Goal: Task Accomplishment & Management: Use online tool/utility

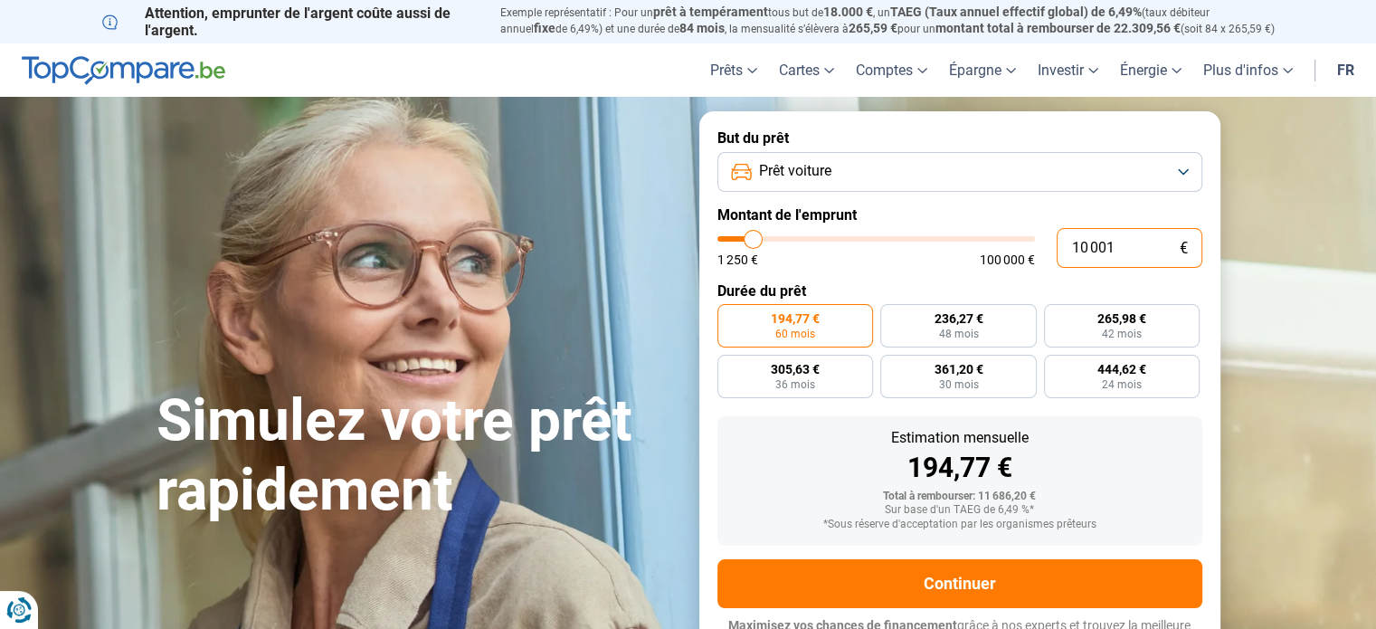
drag, startPoint x: 1123, startPoint y: 245, endPoint x: 1028, endPoint y: 248, distance: 95.0
click at [1028, 249] on div "10 001 € 1 250 € 100 000 €" at bounding box center [959, 248] width 485 height 40
type input "10000"
radio input "true"
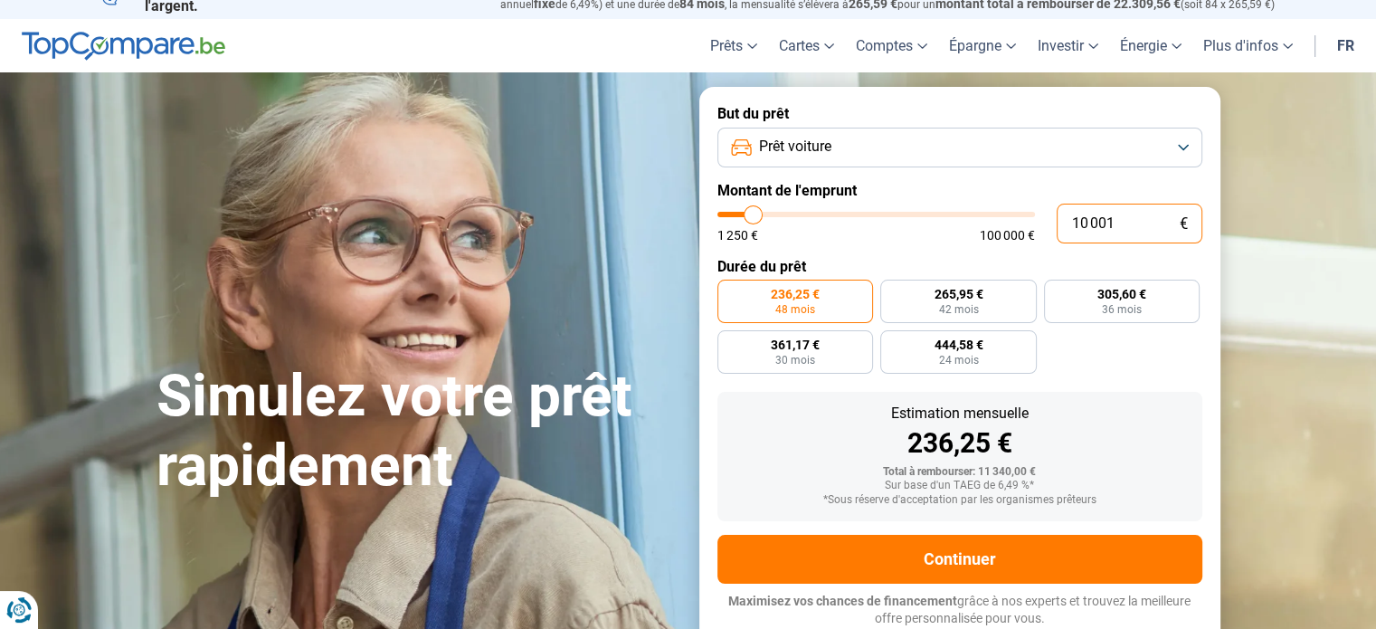
type input "1"
type input "1250"
type input "18"
type input "1250"
type input "180"
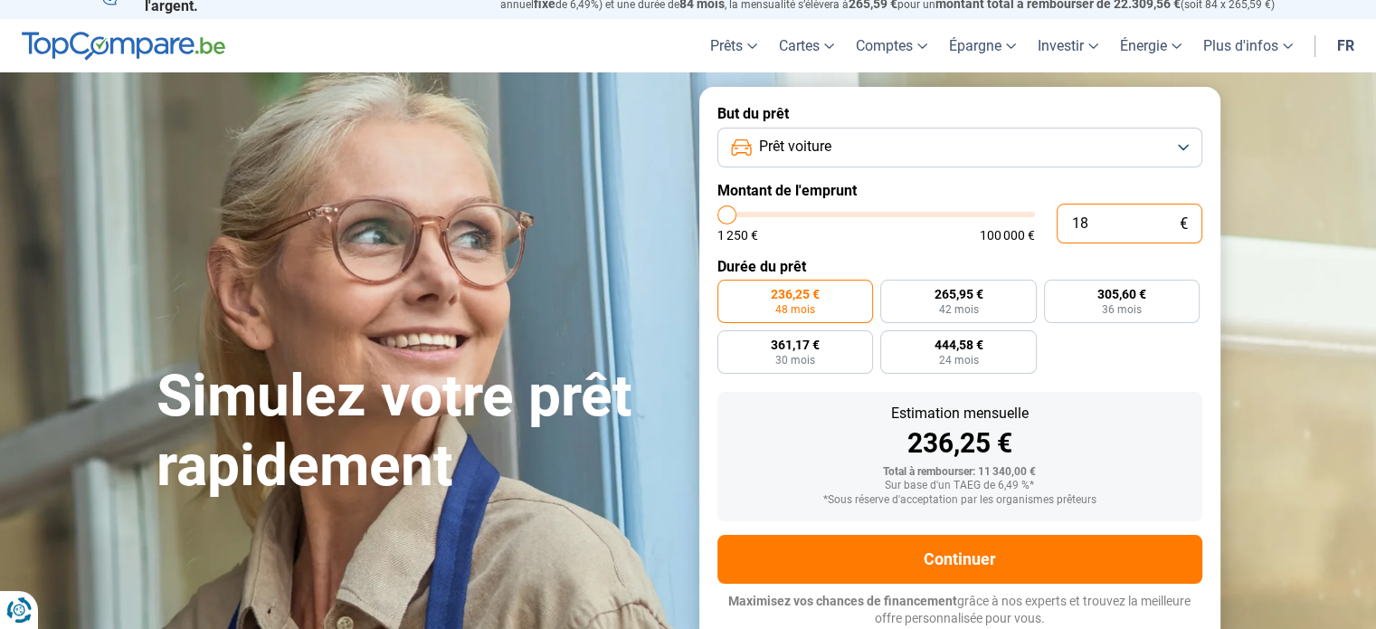
type input "1250"
type input "1 800"
type input "1750"
type input "18 000"
type input "18000"
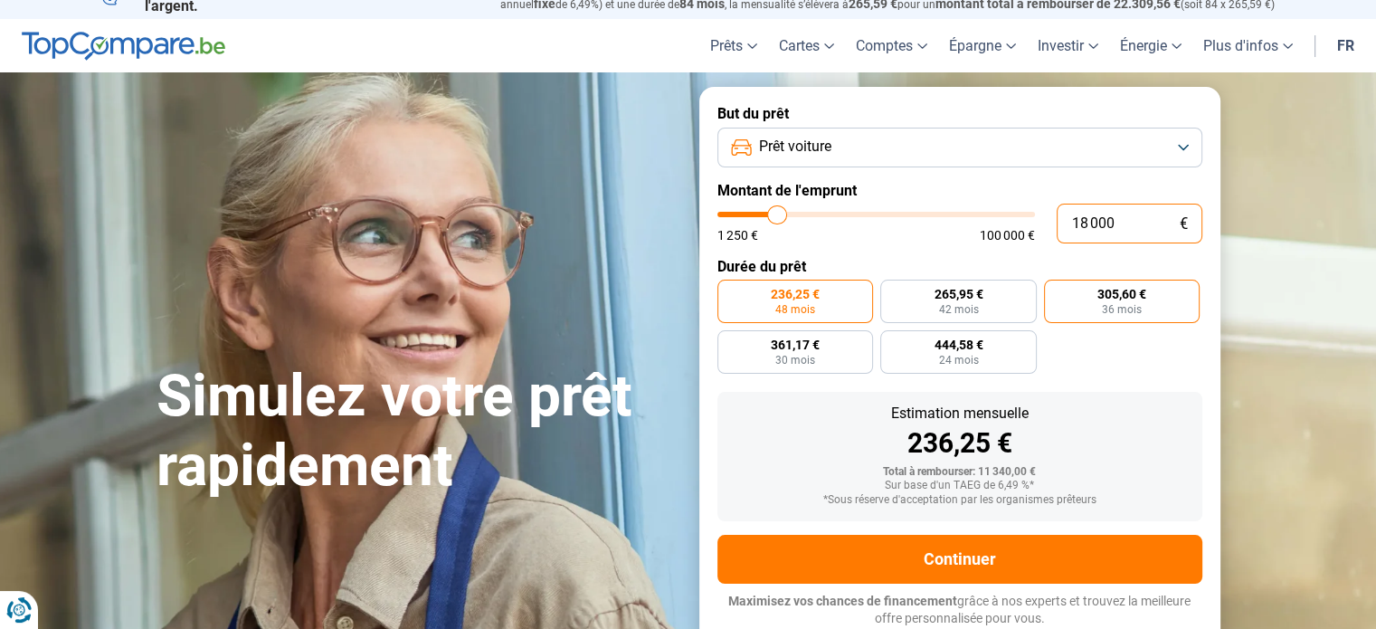
radio input "false"
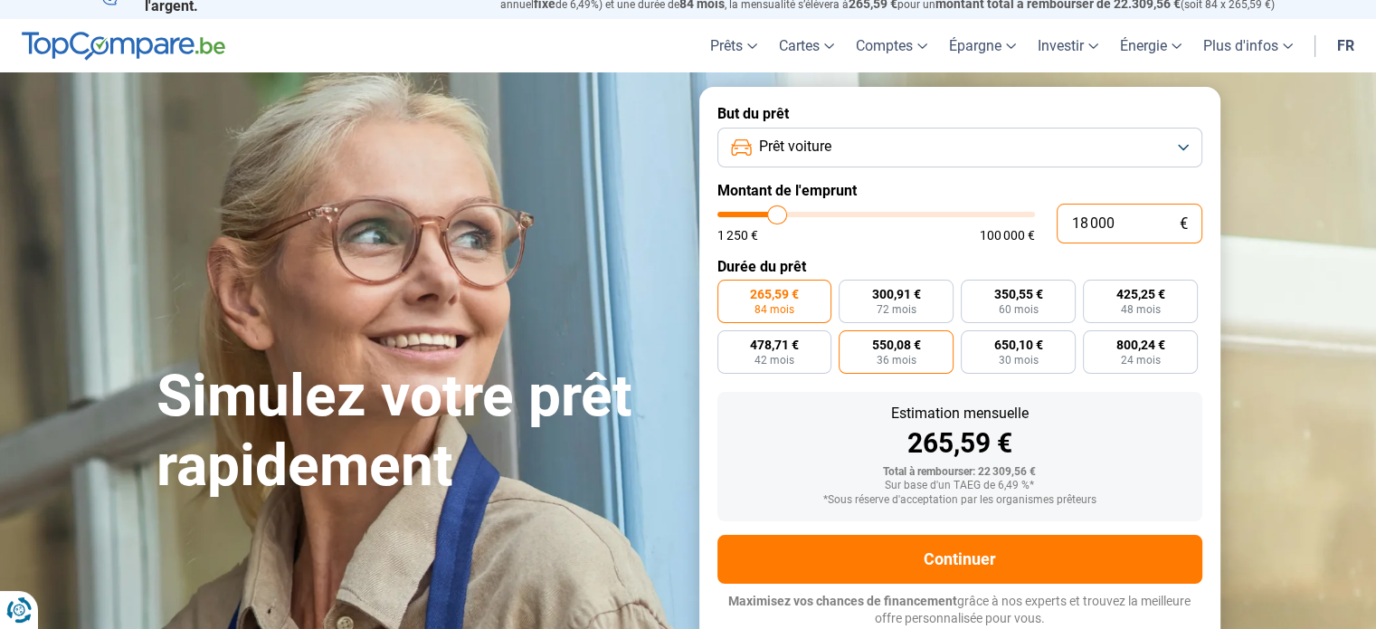
type input "18 000"
click at [890, 358] on span "36 mois" at bounding box center [896, 360] width 40 height 11
click at [850, 342] on input "550,08 € 36 mois" at bounding box center [844, 336] width 12 height 12
radio input "true"
